Goal: Check status

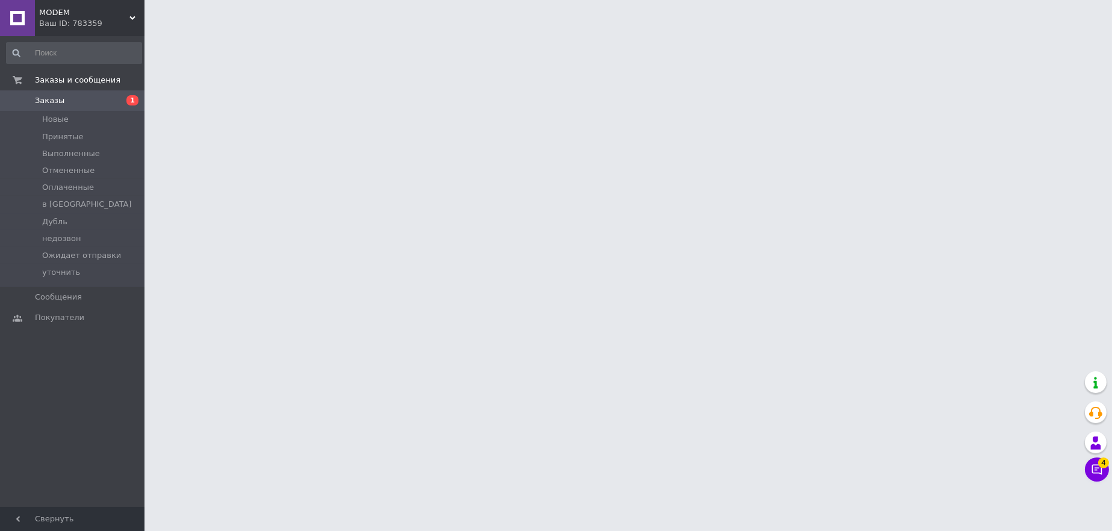
click at [81, 19] on div "Ваш ID: 783359" at bounding box center [91, 23] width 105 height 11
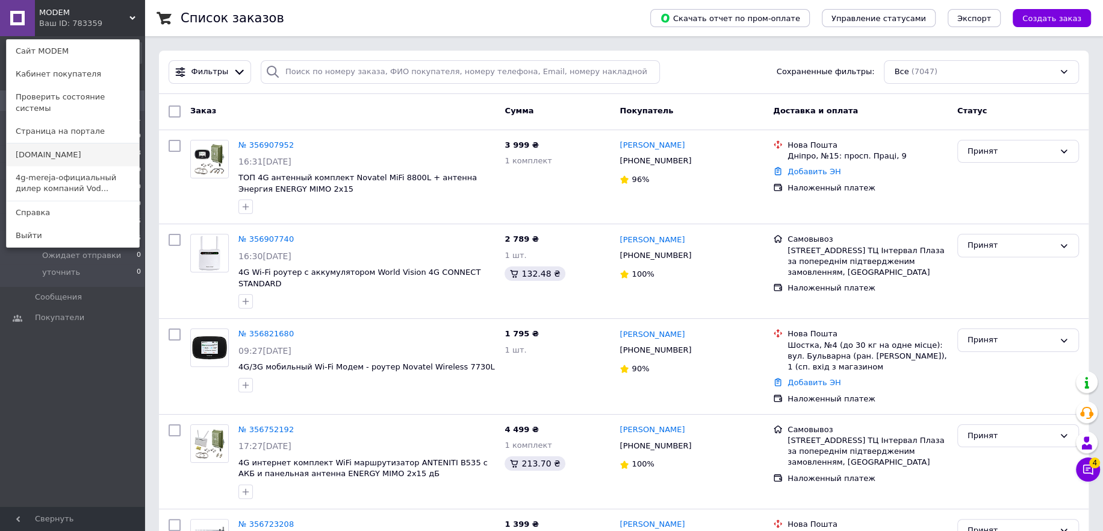
click at [42, 146] on link "[DOMAIN_NAME]" at bounding box center [73, 154] width 132 height 23
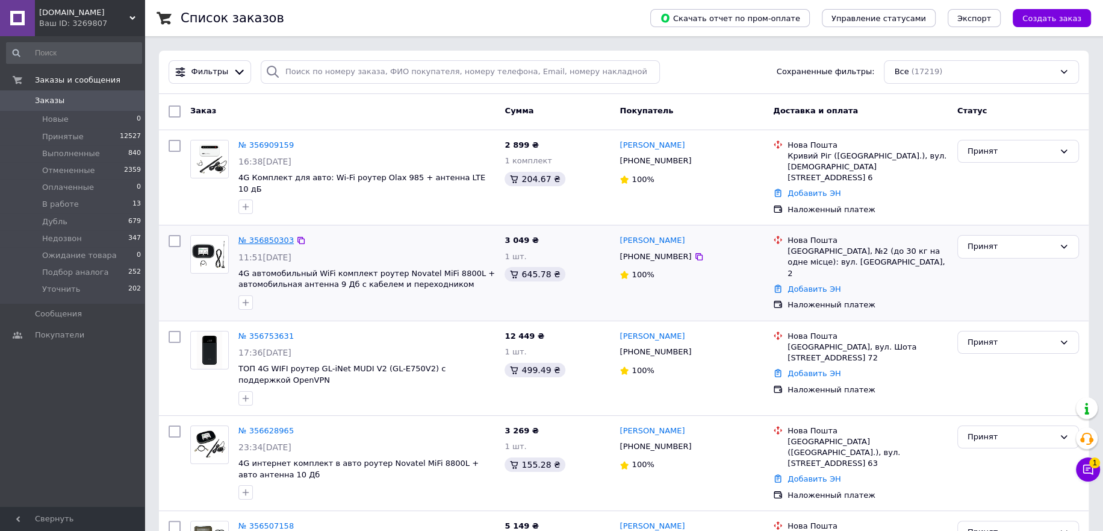
click at [271, 235] on link "№ 356850303" at bounding box center [265, 239] width 55 height 9
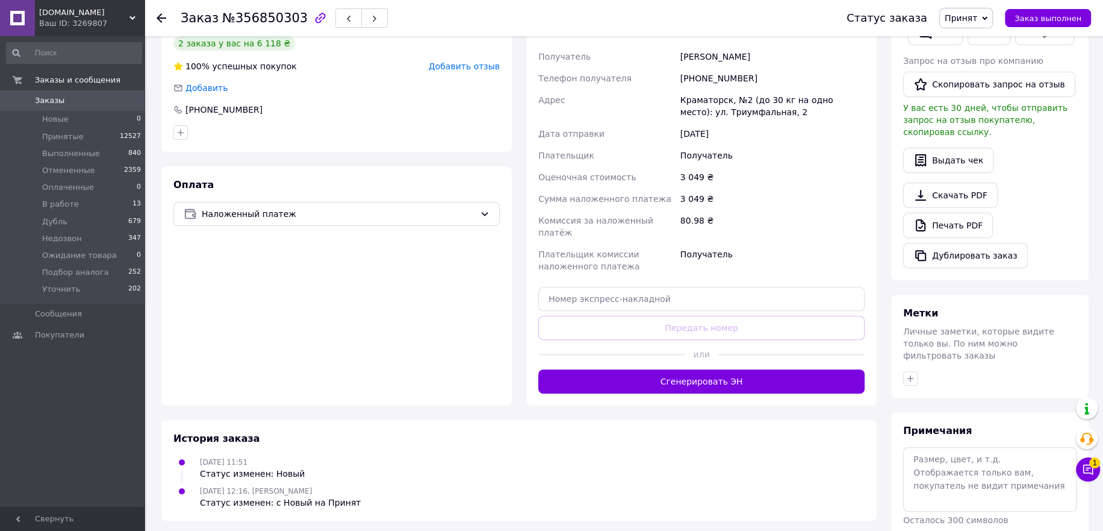
scroll to position [304, 0]
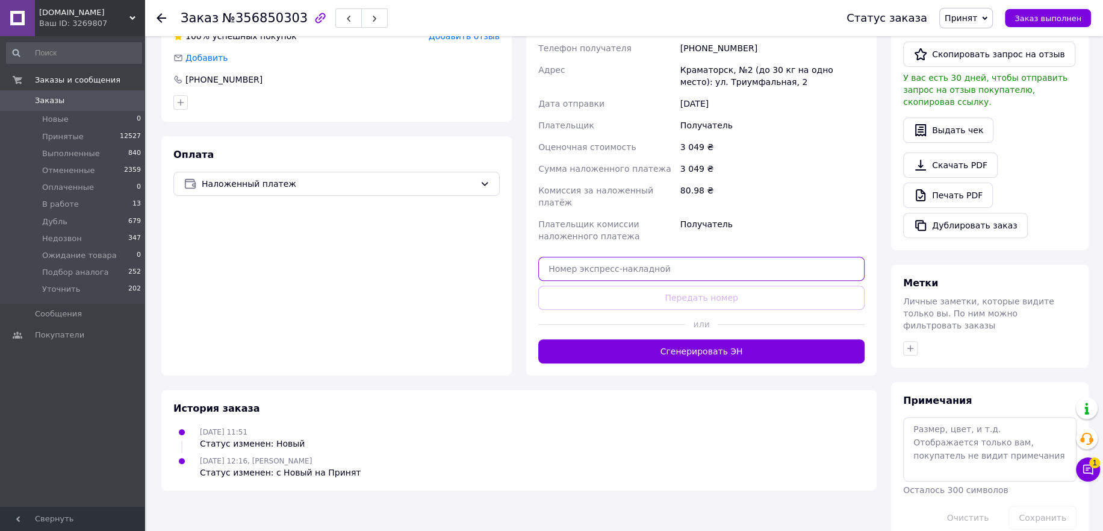
click at [612, 257] on input "text" at bounding box center [701, 269] width 326 height 24
paste input "20451224969725"
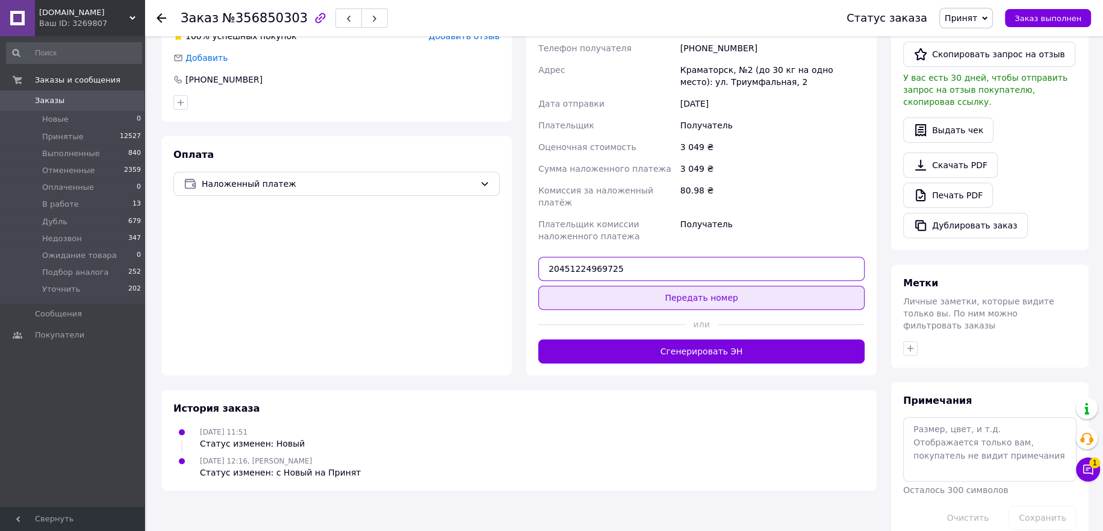
type input "20451224969725"
click at [640, 288] on button "Передать номер" at bounding box center [701, 297] width 326 height 24
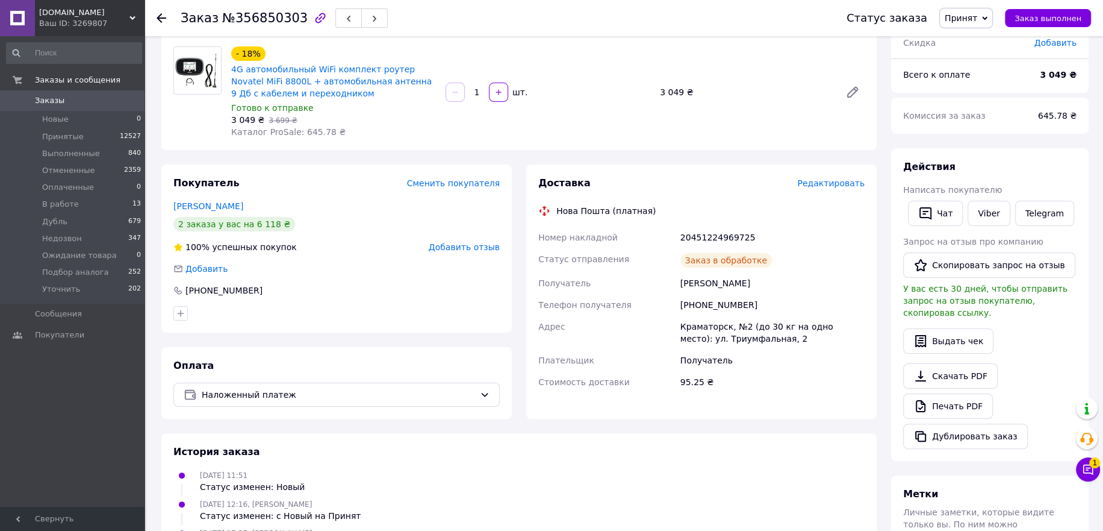
scroll to position [63, 0]
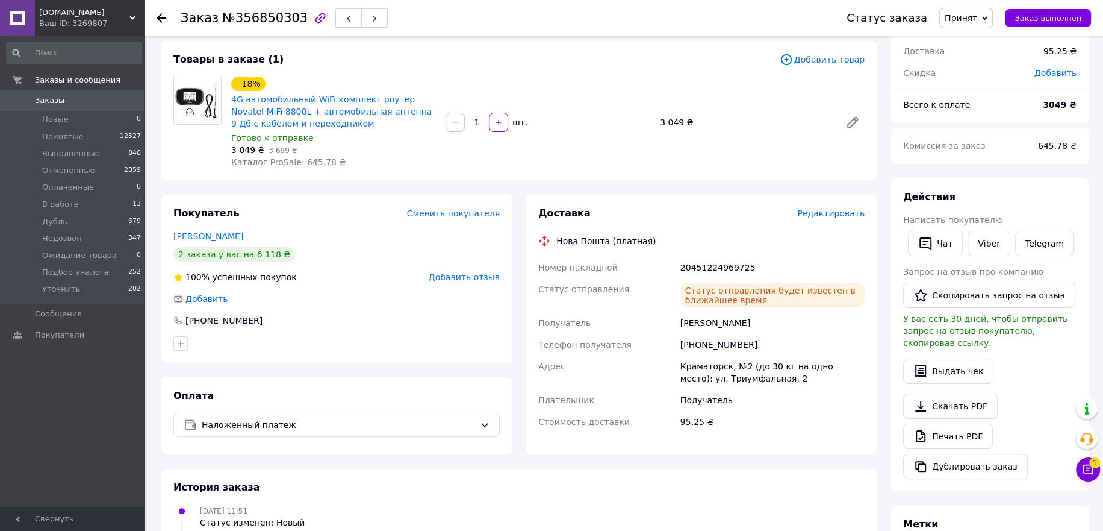
click at [71, 19] on div "Ваш ID: 3269807" at bounding box center [91, 23] width 105 height 11
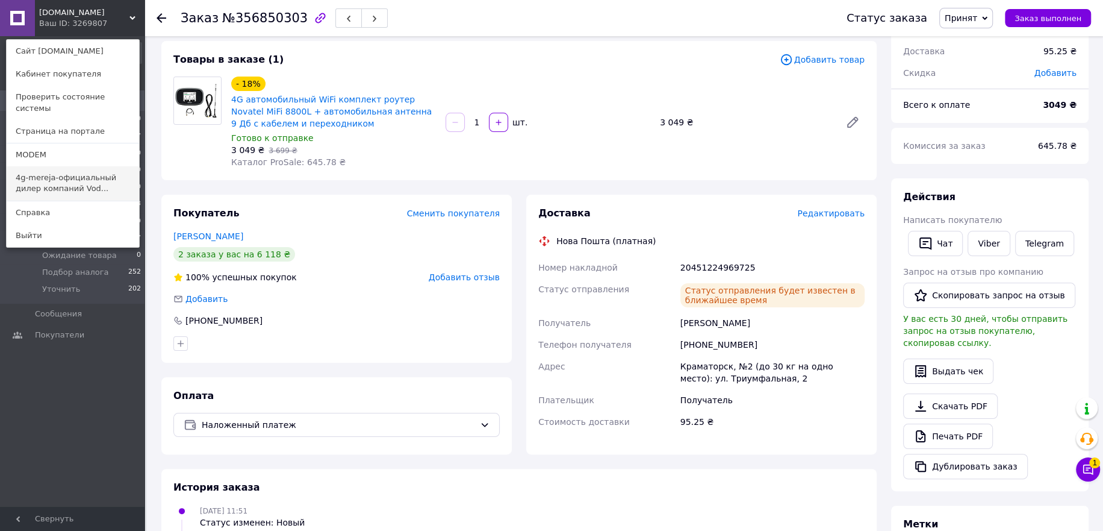
click at [44, 168] on link "4g-mereja-официальный дилер компаний Vod..." at bounding box center [73, 183] width 132 height 34
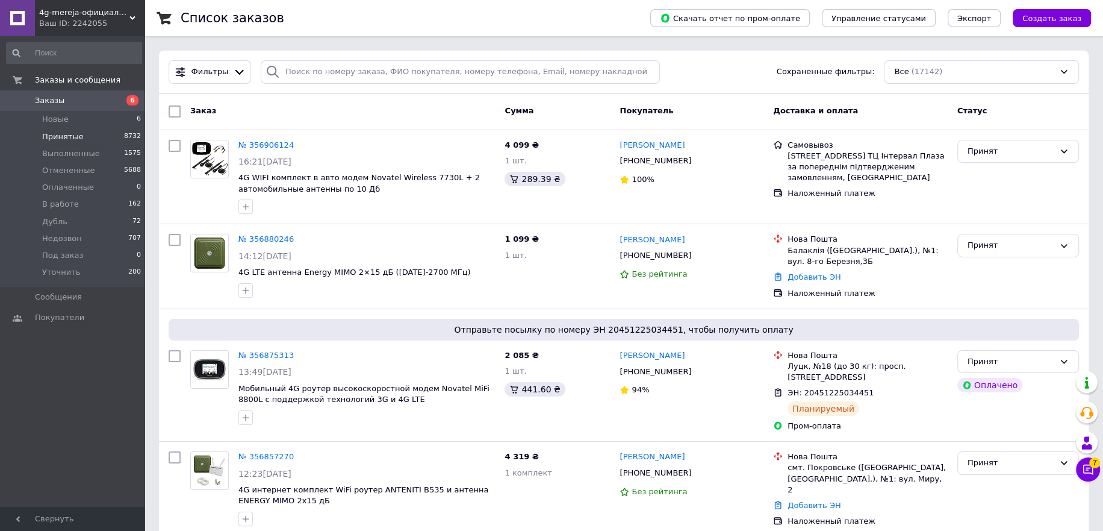
click at [60, 137] on span "Принятые" at bounding box center [63, 136] width 42 height 11
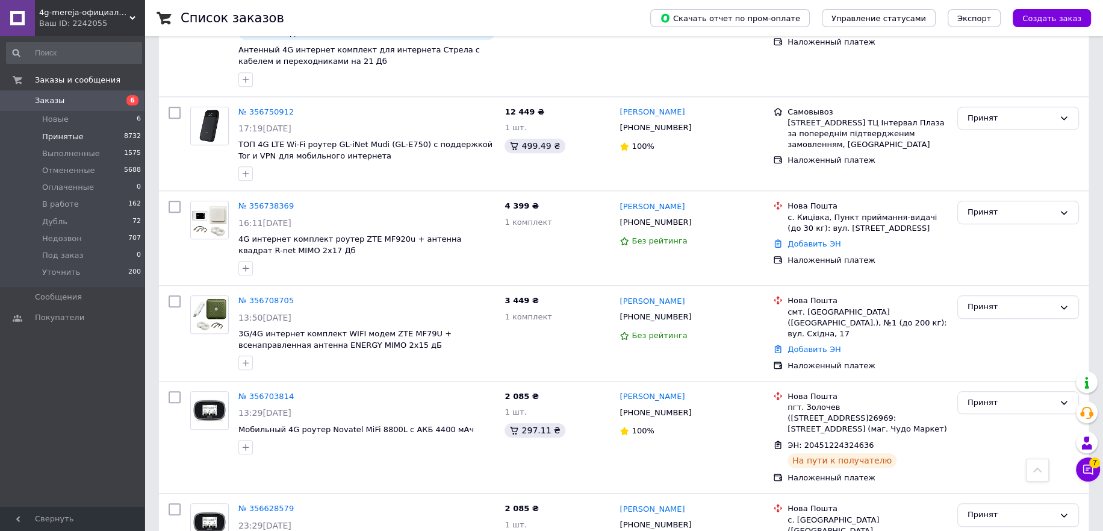
scroll to position [903, 0]
